Goal: Find specific page/section: Find specific page/section

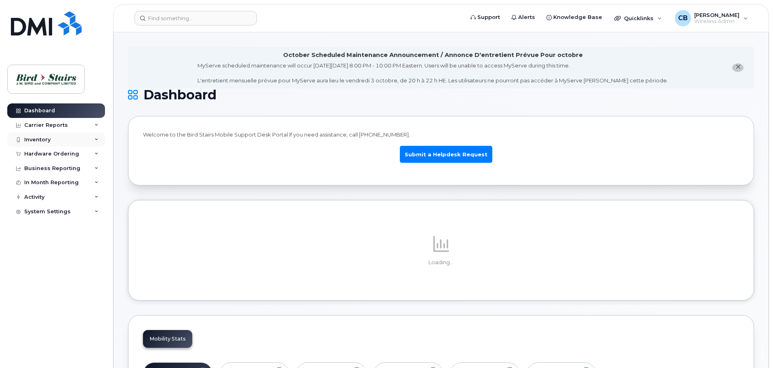
click at [56, 137] on div "Inventory" at bounding box center [56, 139] width 98 height 15
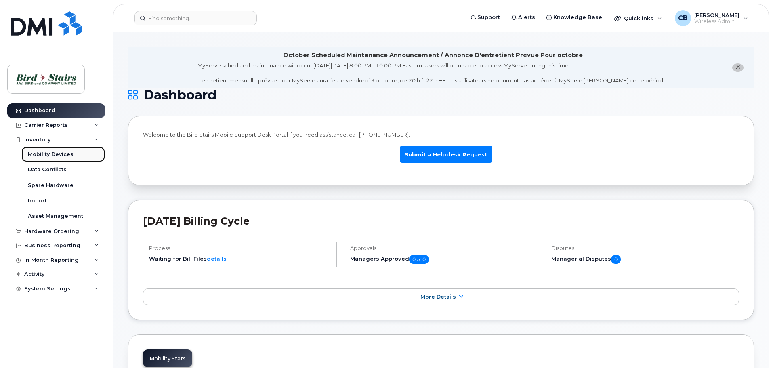
click at [68, 155] on div "Mobility Devices" at bounding box center [51, 154] width 46 height 7
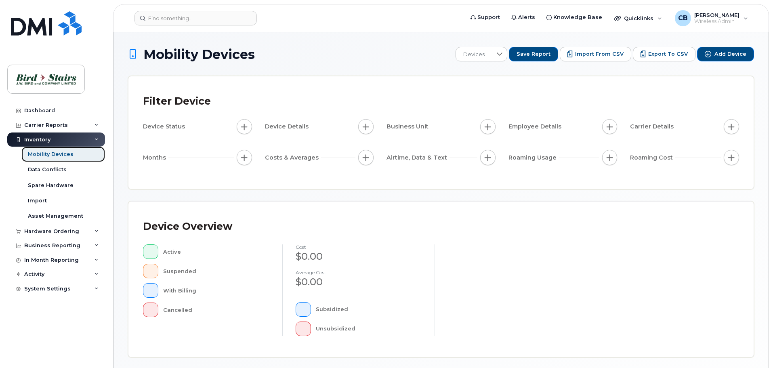
scroll to position [162, 0]
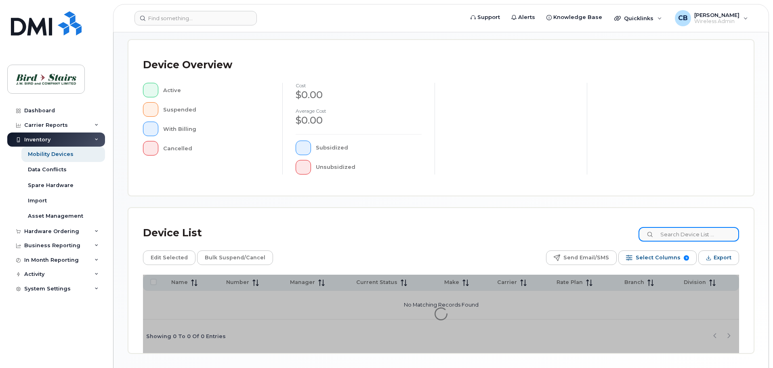
click at [679, 234] on input at bounding box center [689, 234] width 101 height 15
type input "[PERSON_NAME]"
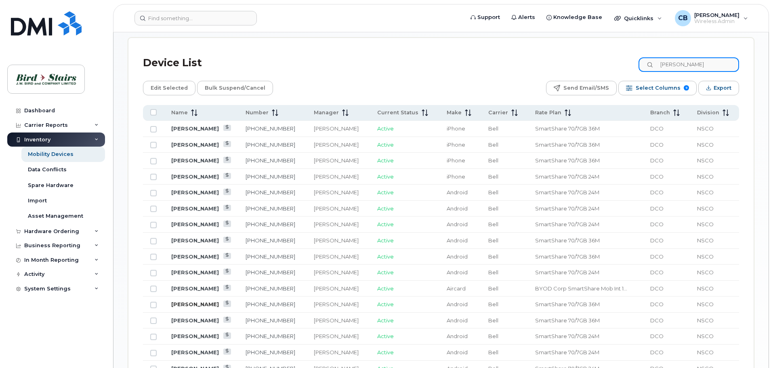
scroll to position [458, 0]
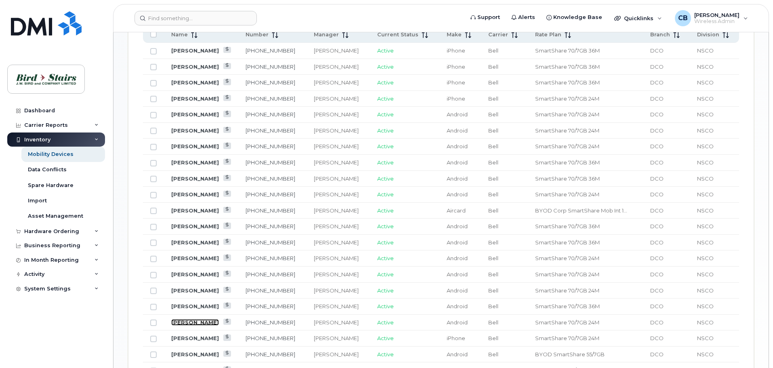
click at [196, 319] on link "[PERSON_NAME]" at bounding box center [195, 322] width 48 height 6
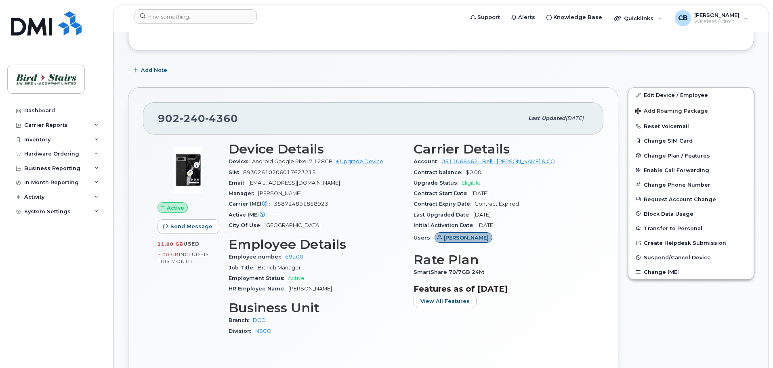
scroll to position [162, 0]
